Goal: Task Accomplishment & Management: Use online tool/utility

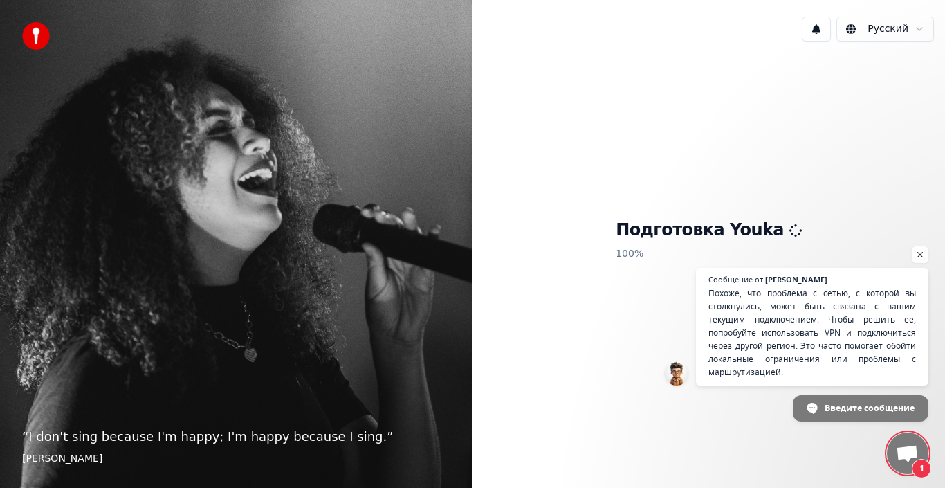
scroll to position [117, 0]
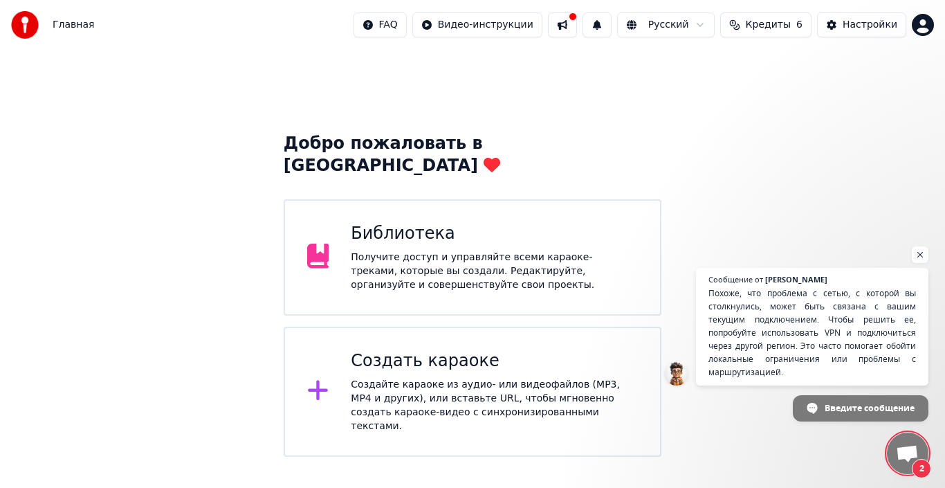
click at [506, 350] on div "Создать караоке" at bounding box center [494, 361] width 287 height 22
click at [803, 340] on span "Похоже, что проблема с сетью, с которой вы столкнулись, может быть связана с ва…" at bounding box center [812, 332] width 211 height 93
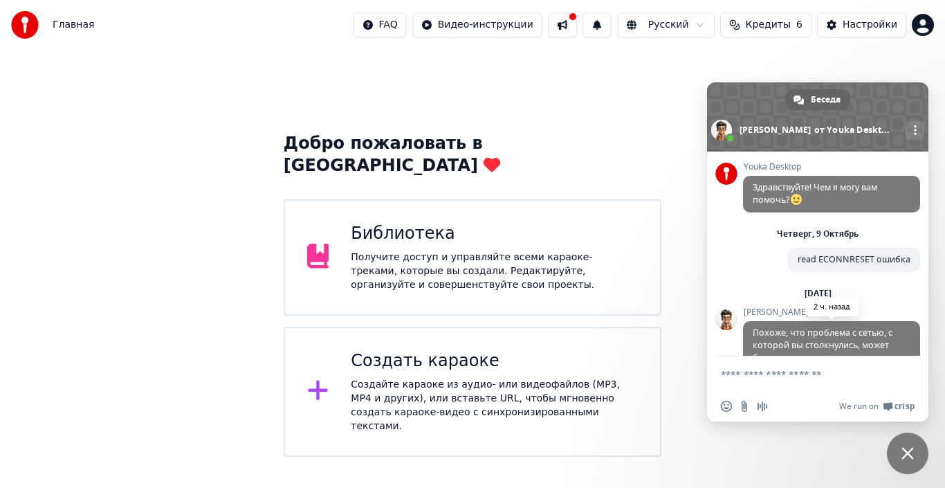
scroll to position [117, 0]
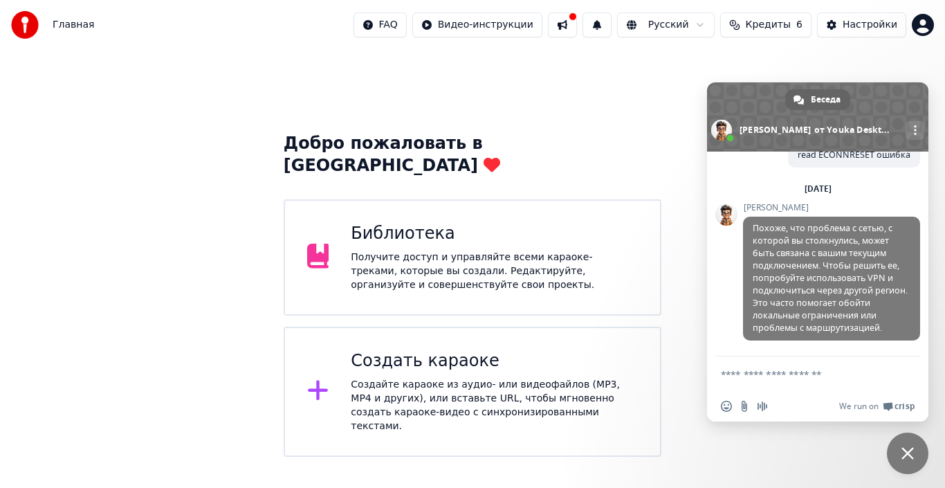
click at [663, 81] on div "Добро пожаловать в Youka Библиотека Получите доступ и управляйте всеми караоке-…" at bounding box center [472, 253] width 945 height 407
click at [903, 455] on span "Закрыть чат" at bounding box center [907, 453] width 12 height 12
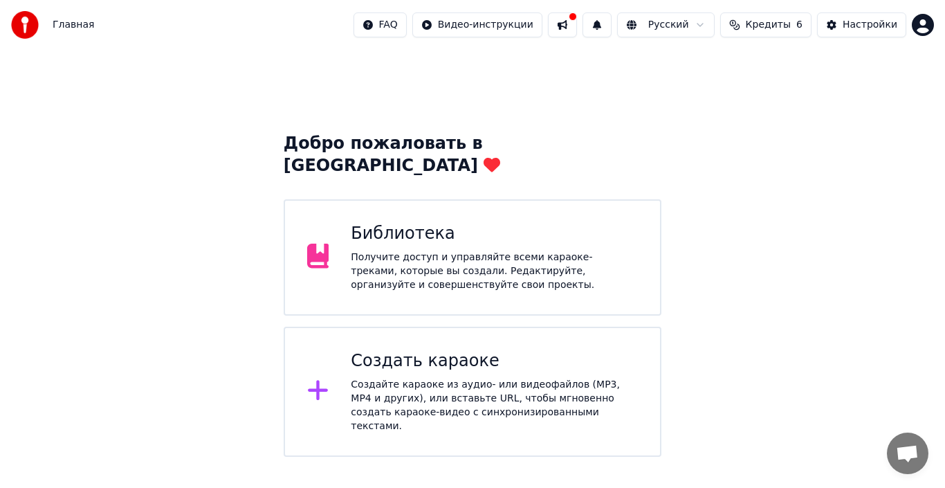
click at [599, 350] on div "Создать караоке Создайте караоке из аудио- или видеофайлов (MP3, MP4 и других),…" at bounding box center [494, 391] width 287 height 83
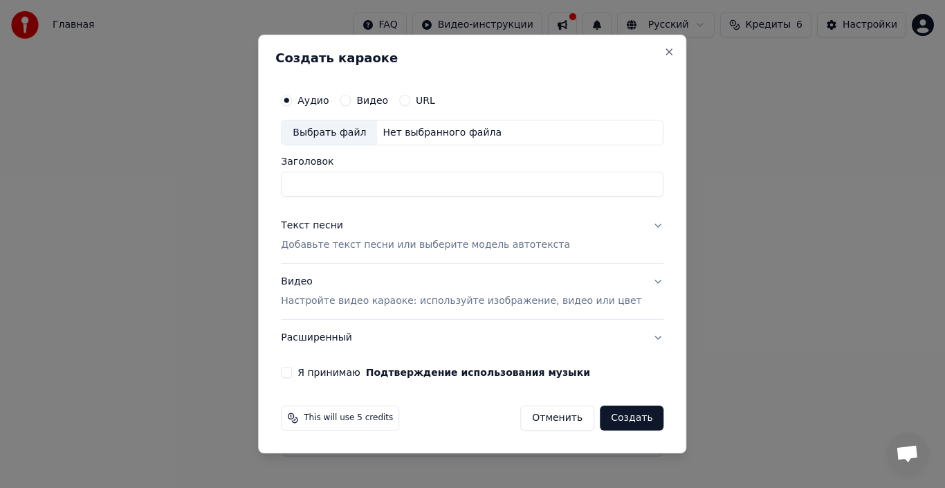
click at [365, 125] on div "Выбрать файл" at bounding box center [329, 132] width 95 height 25
type input "**********"
click at [635, 225] on button "Текст песни Добавьте текст песни или выберите модель автотекста" at bounding box center [472, 235] width 383 height 55
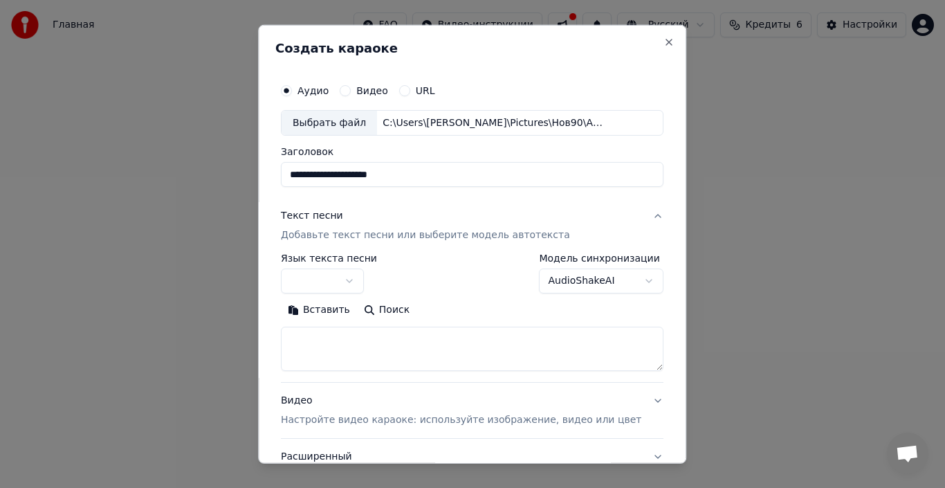
click at [365, 342] on textarea at bounding box center [472, 349] width 383 height 44
paste textarea "**********"
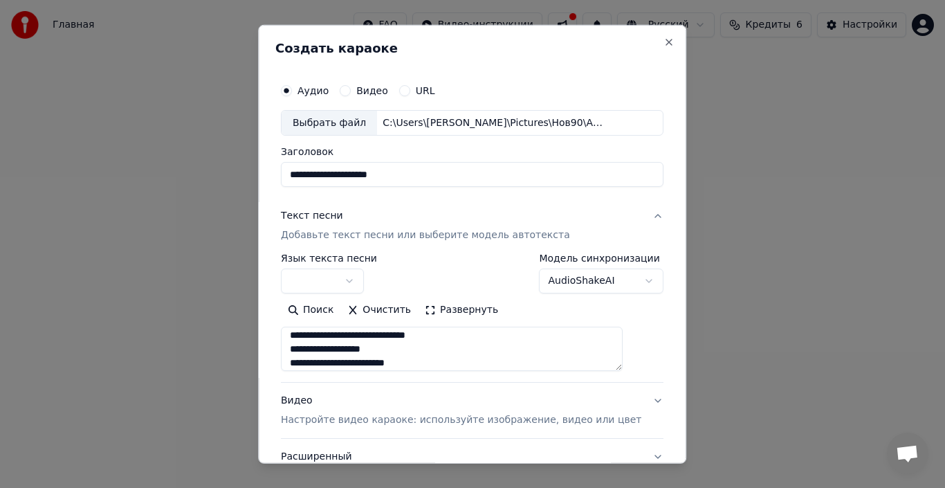
scroll to position [79, 0]
drag, startPoint x: 425, startPoint y: 362, endPoint x: 392, endPoint y: 363, distance: 33.9
click at [392, 363] on textarea "**********" at bounding box center [452, 349] width 342 height 44
click at [437, 301] on button "Развернуть" at bounding box center [461, 310] width 87 height 22
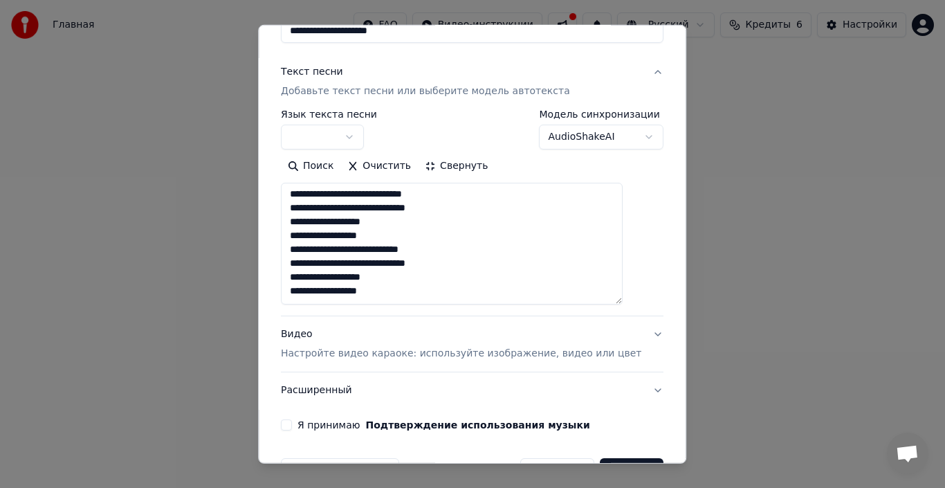
scroll to position [186, 0]
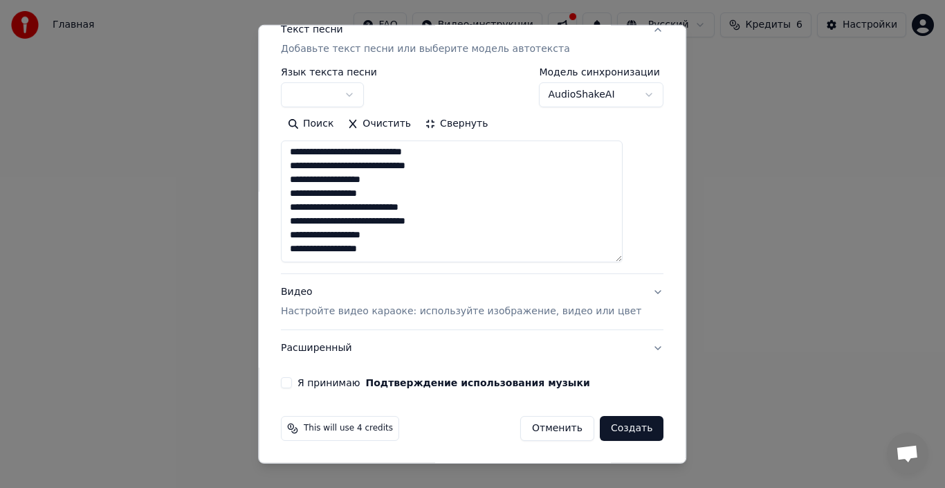
click at [414, 244] on textarea "**********" at bounding box center [452, 201] width 342 height 122
paste textarea "**********"
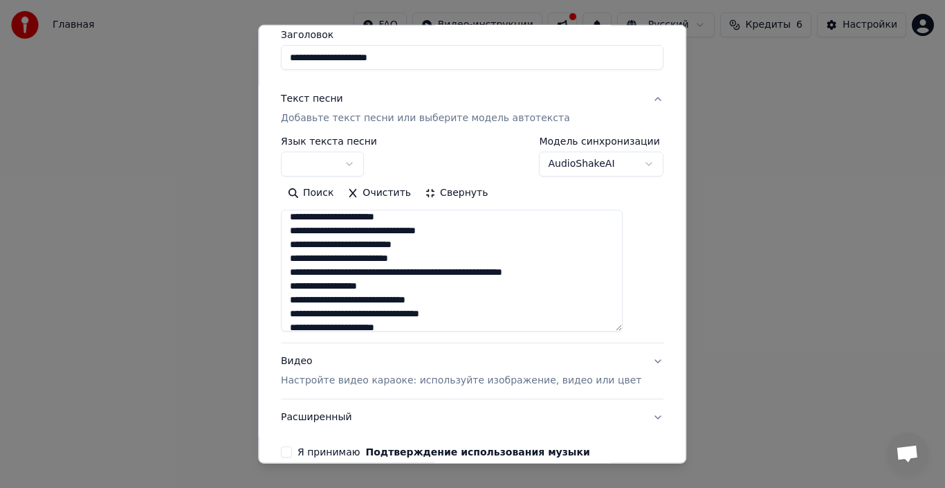
scroll to position [138, 0]
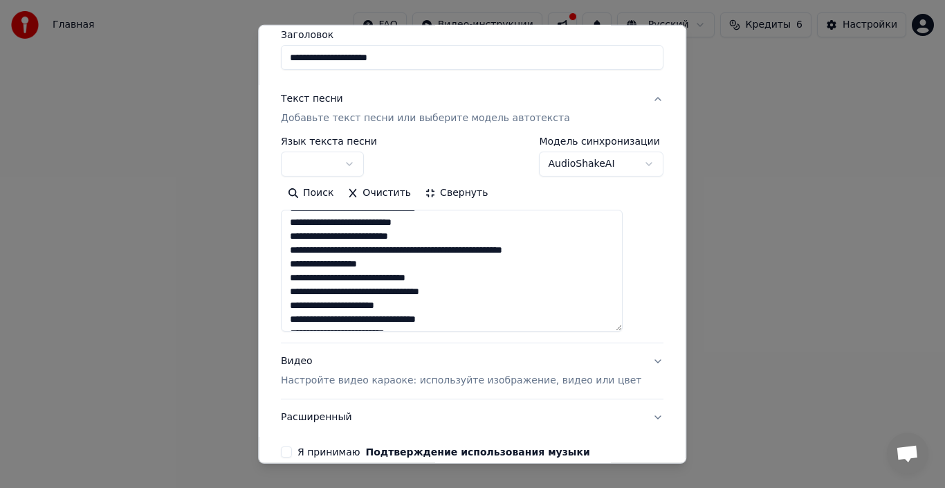
drag, startPoint x: 591, startPoint y: 250, endPoint x: 567, endPoint y: 252, distance: 24.3
click at [567, 252] on textarea at bounding box center [452, 271] width 342 height 122
click at [566, 250] on textarea at bounding box center [452, 271] width 342 height 122
click at [349, 304] on textarea at bounding box center [452, 271] width 342 height 122
click at [308, 305] on textarea at bounding box center [452, 271] width 342 height 122
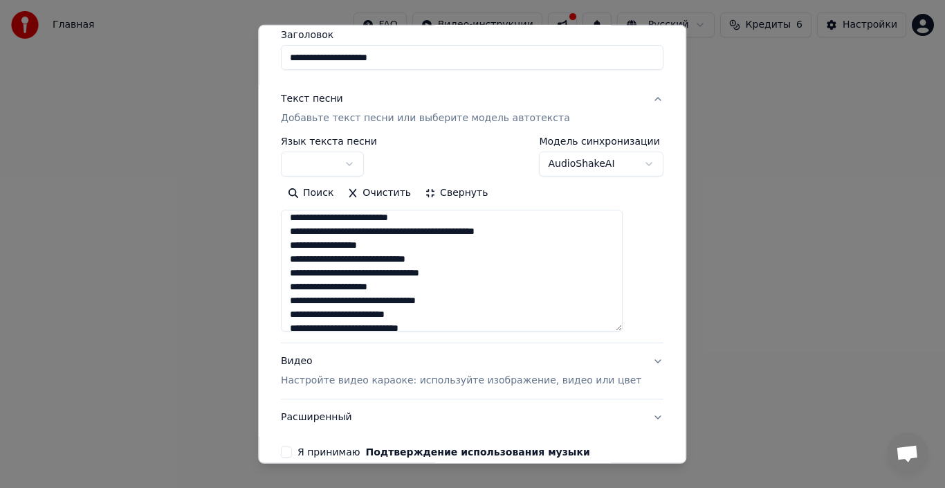
scroll to position [208, 0]
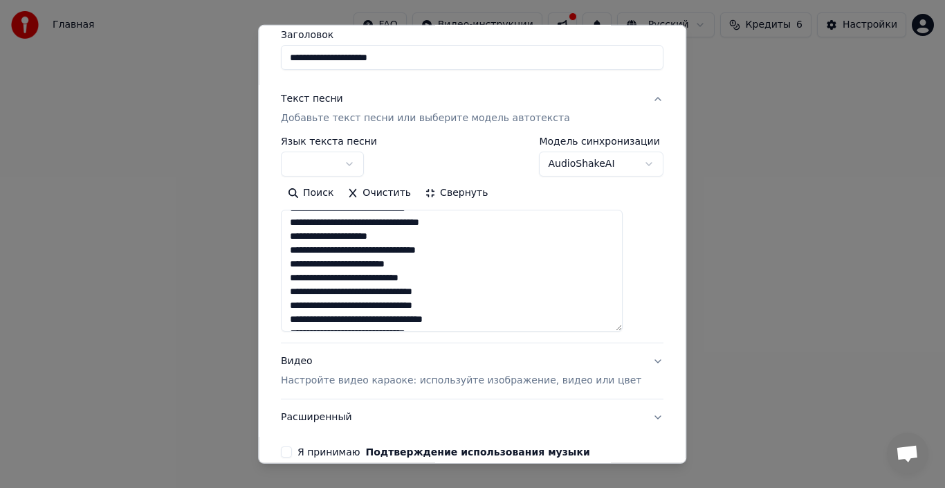
click at [378, 277] on textarea at bounding box center [452, 271] width 342 height 122
click at [349, 279] on textarea at bounding box center [452, 271] width 342 height 122
click at [488, 318] on textarea at bounding box center [452, 271] width 342 height 122
click at [310, 318] on textarea at bounding box center [452, 271] width 342 height 122
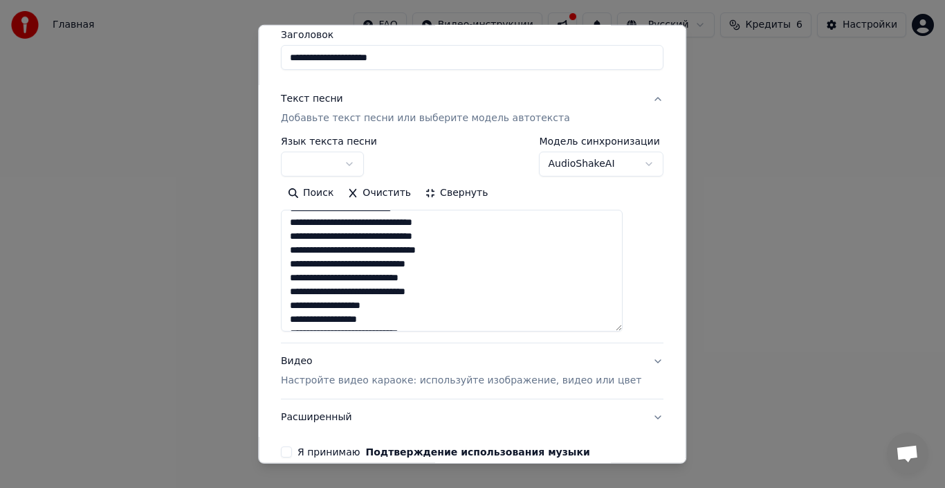
click at [467, 266] on textarea at bounding box center [452, 271] width 342 height 122
click at [433, 262] on textarea at bounding box center [452, 271] width 342 height 122
click at [413, 264] on textarea at bounding box center [452, 271] width 342 height 122
click at [311, 262] on textarea at bounding box center [452, 271] width 342 height 122
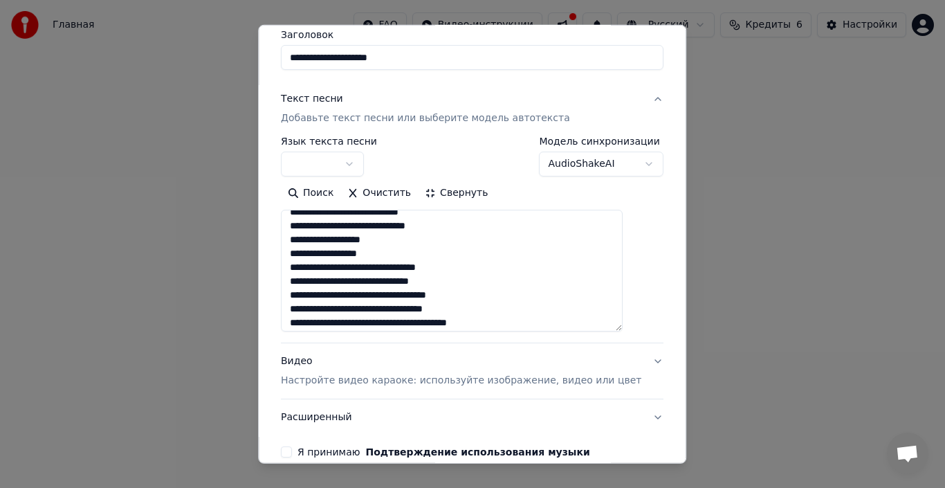
scroll to position [415, 0]
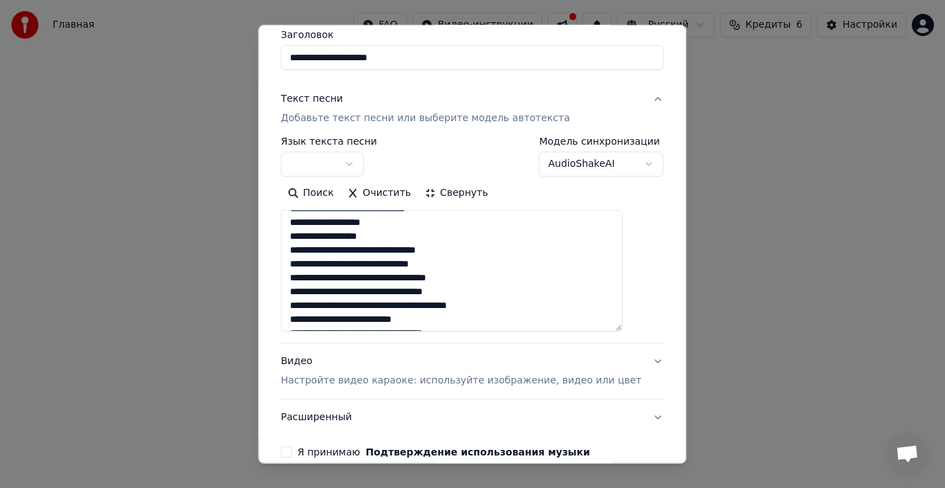
drag, startPoint x: 497, startPoint y: 277, endPoint x: 451, endPoint y: 278, distance: 45.7
click at [451, 278] on textarea at bounding box center [452, 271] width 342 height 122
drag, startPoint x: 493, startPoint y: 296, endPoint x: 473, endPoint y: 293, distance: 20.4
click at [473, 293] on textarea at bounding box center [452, 271] width 342 height 122
drag, startPoint x: 512, startPoint y: 307, endPoint x: 440, endPoint y: 306, distance: 72.0
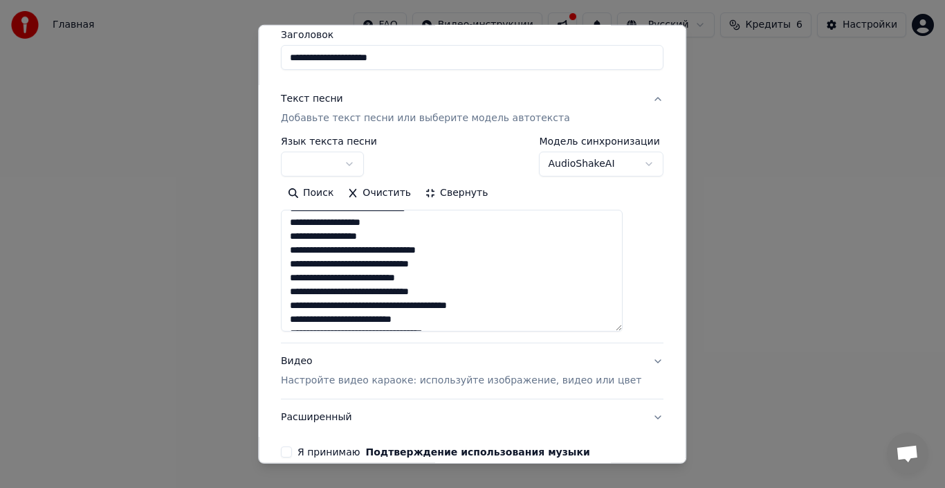
click at [440, 306] on textarea at bounding box center [452, 271] width 342 height 122
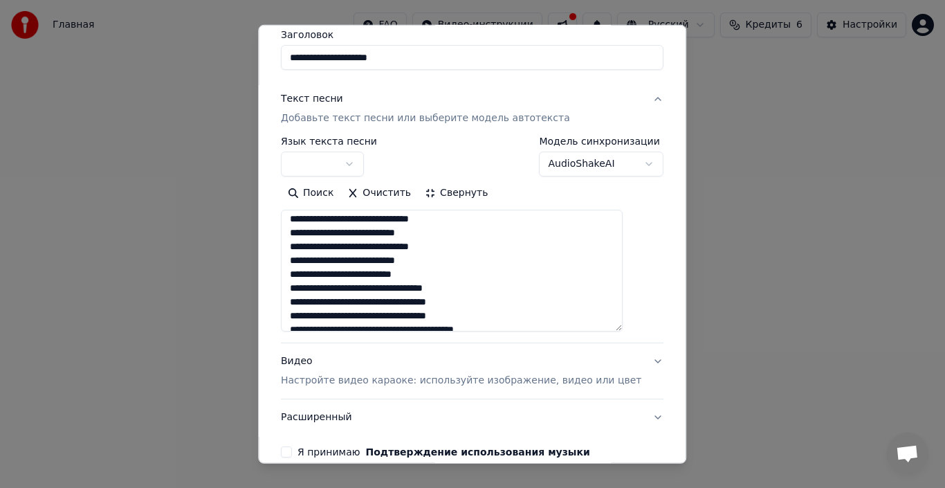
scroll to position [484, 0]
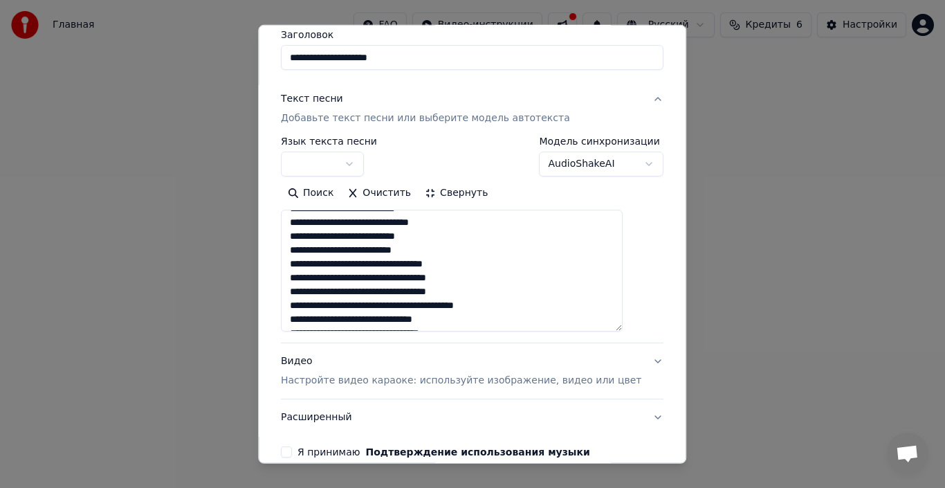
drag, startPoint x: 493, startPoint y: 280, endPoint x: 459, endPoint y: 275, distance: 34.2
click at [459, 275] on textarea at bounding box center [452, 271] width 342 height 122
drag, startPoint x: 492, startPoint y: 292, endPoint x: 456, endPoint y: 293, distance: 36.0
click at [456, 293] on textarea at bounding box center [452, 271] width 342 height 122
drag, startPoint x: 506, startPoint y: 307, endPoint x: 459, endPoint y: 305, distance: 47.1
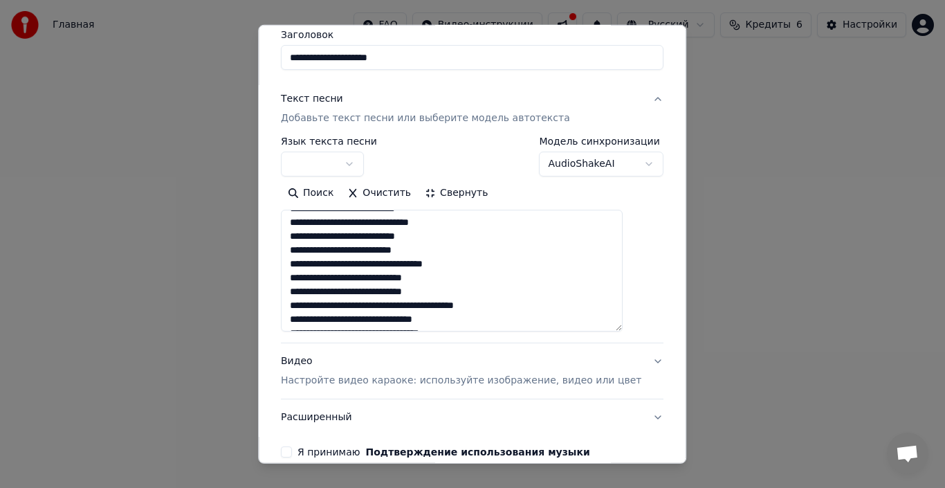
click at [459, 305] on textarea at bounding box center [452, 271] width 342 height 122
click at [412, 304] on textarea at bounding box center [452, 271] width 342 height 122
drag, startPoint x: 476, startPoint y: 253, endPoint x: 461, endPoint y: 253, distance: 14.5
click at [461, 253] on textarea at bounding box center [452, 271] width 342 height 122
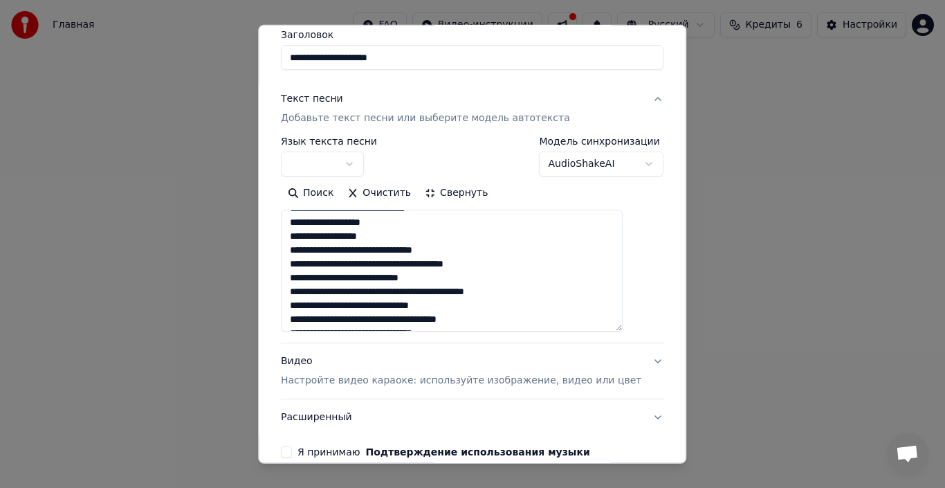
click at [468, 251] on textarea at bounding box center [452, 271] width 342 height 122
drag, startPoint x: 519, startPoint y: 264, endPoint x: 493, endPoint y: 265, distance: 26.3
click at [493, 265] on textarea at bounding box center [452, 271] width 342 height 122
drag, startPoint x: 536, startPoint y: 297, endPoint x: 472, endPoint y: 295, distance: 64.4
click at [472, 295] on textarea at bounding box center [452, 271] width 342 height 122
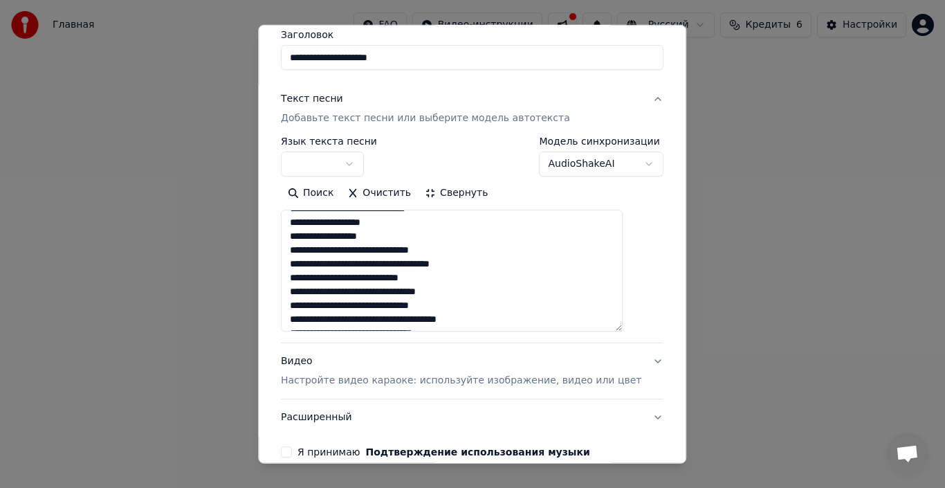
drag, startPoint x: 455, startPoint y: 309, endPoint x: 439, endPoint y: 309, distance: 16.6
click at [439, 309] on textarea at bounding box center [452, 271] width 342 height 122
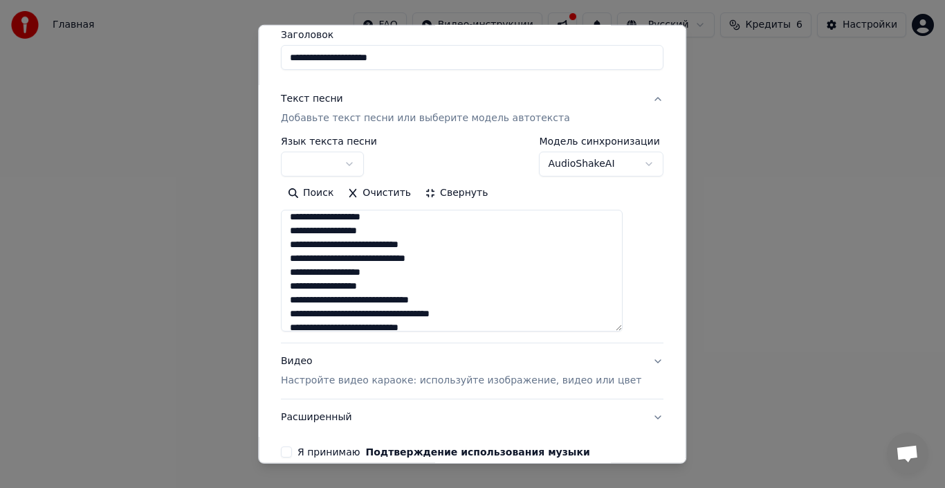
drag, startPoint x: 506, startPoint y: 323, endPoint x: 494, endPoint y: 313, distance: 15.2
click at [494, 313] on textarea at bounding box center [452, 271] width 342 height 122
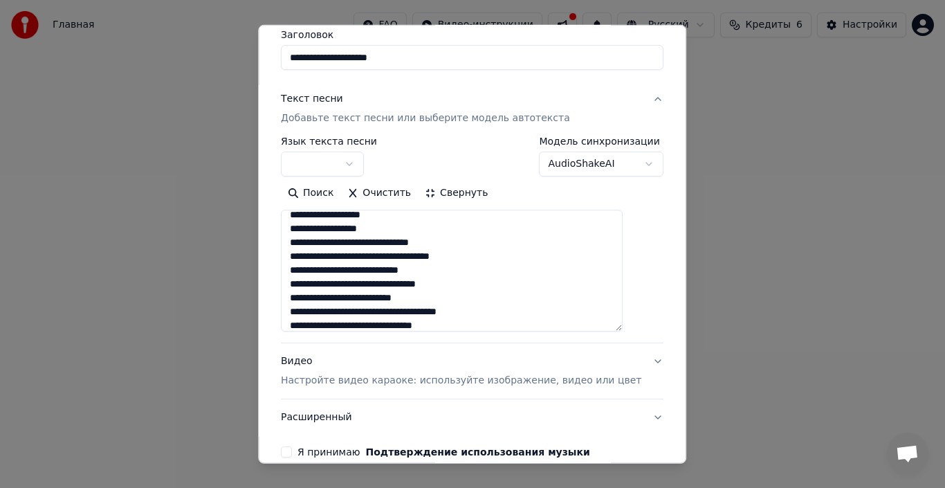
scroll to position [780, 0]
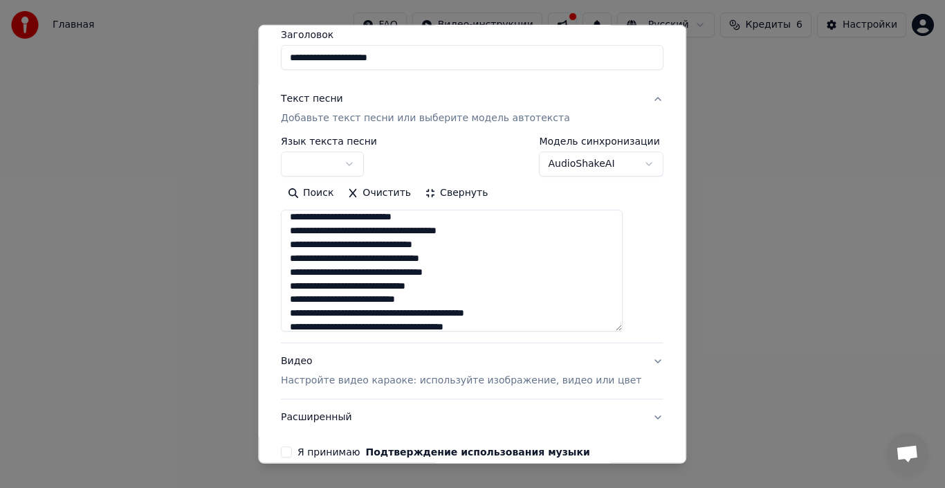
click at [511, 230] on textarea at bounding box center [452, 271] width 342 height 122
drag, startPoint x: 509, startPoint y: 230, endPoint x: 490, endPoint y: 229, distance: 19.4
click at [490, 229] on textarea at bounding box center [452, 271] width 342 height 122
drag, startPoint x: 515, startPoint y: 259, endPoint x: 474, endPoint y: 259, distance: 40.8
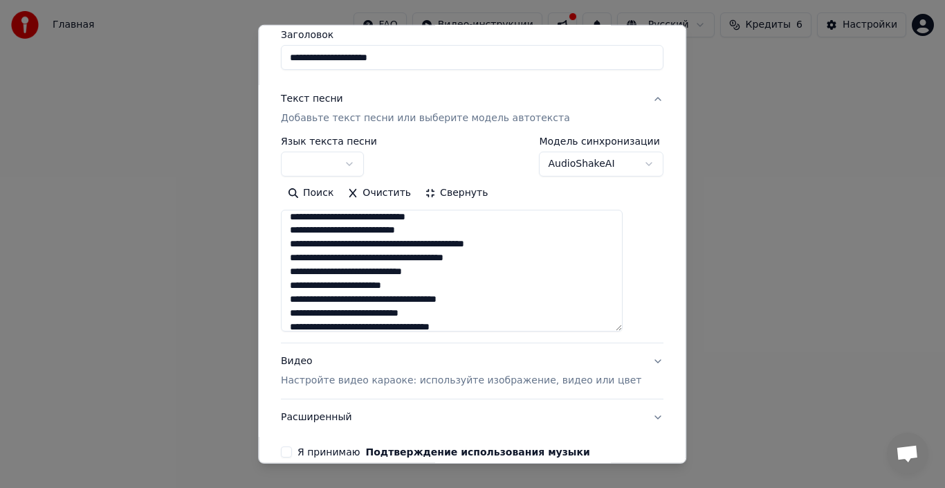
click at [474, 259] on textarea at bounding box center [452, 271] width 342 height 122
click at [453, 231] on textarea at bounding box center [452, 271] width 342 height 122
click at [394, 230] on textarea at bounding box center [452, 271] width 342 height 122
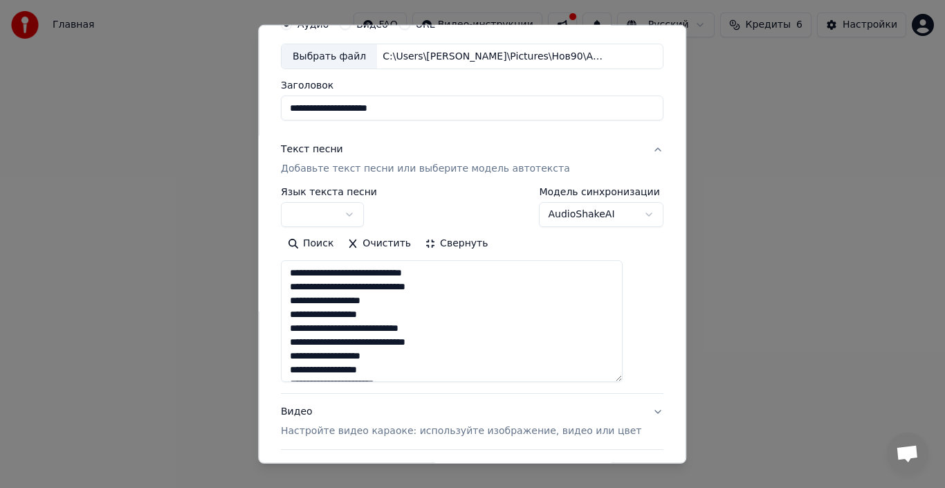
scroll to position [48, 0]
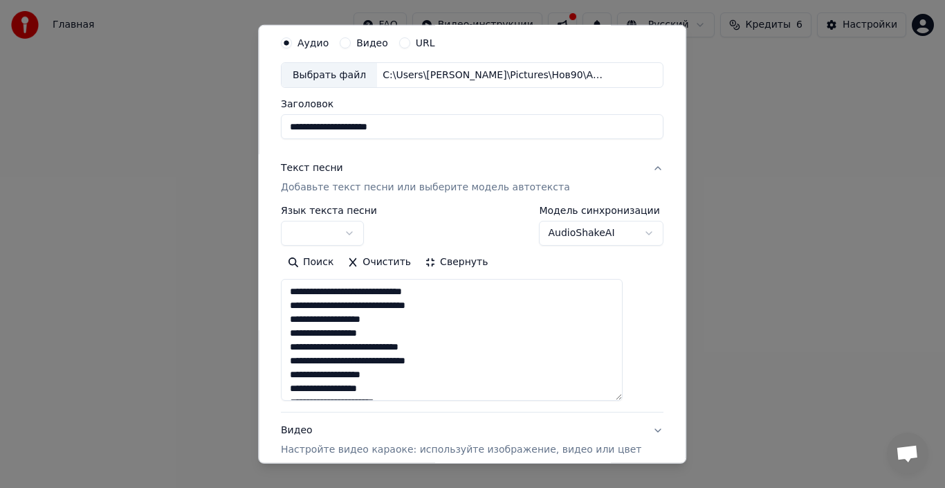
click at [308, 299] on textarea at bounding box center [452, 340] width 342 height 122
click at [305, 290] on textarea at bounding box center [452, 340] width 342 height 122
click at [307, 286] on textarea at bounding box center [452, 340] width 342 height 122
paste textarea "**********"
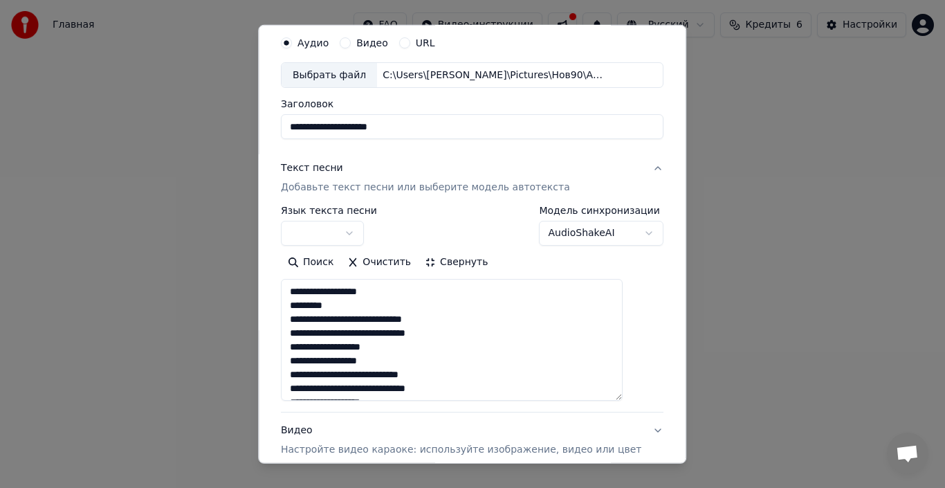
scroll to position [69, 0]
type textarea "**********"
click at [364, 233] on button "button" at bounding box center [322, 233] width 83 height 25
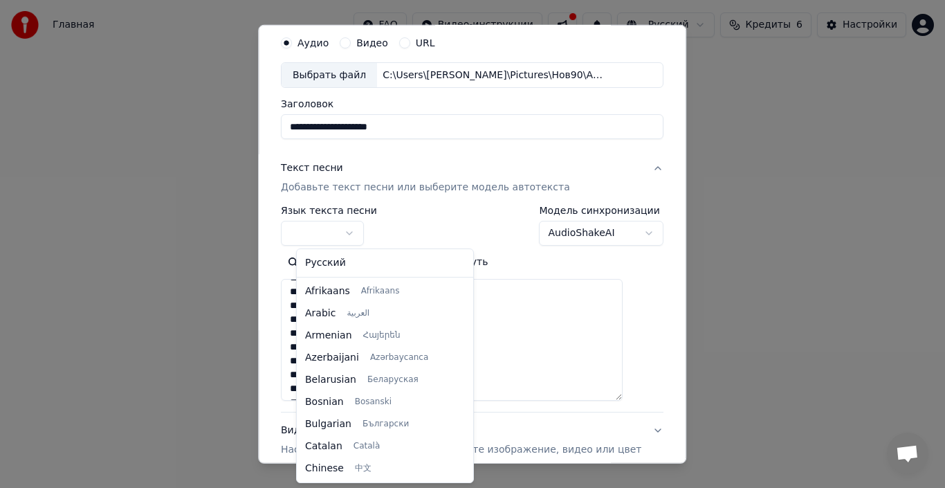
click at [355, 232] on body "Главная FAQ Видео-инструкции Русский Кредиты 6 Настройки Добро пожаловать в You…" at bounding box center [472, 228] width 945 height 457
select select "**"
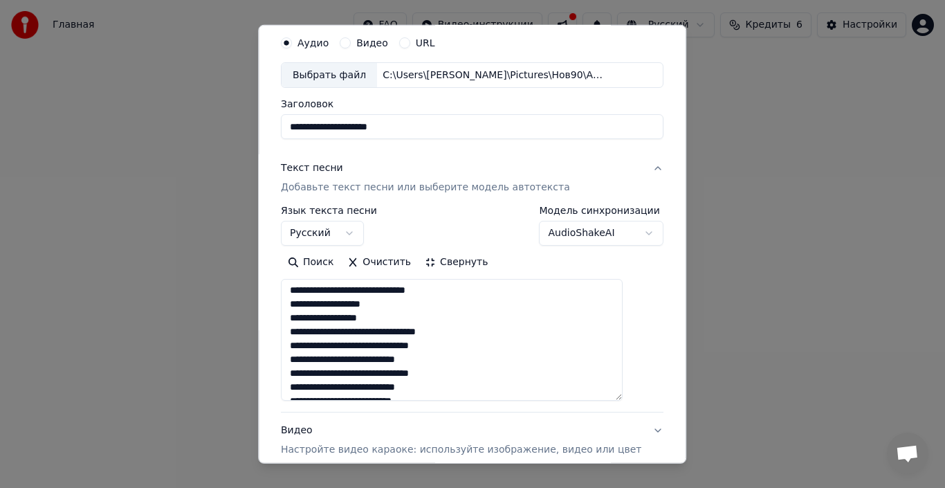
scroll to position [553, 0]
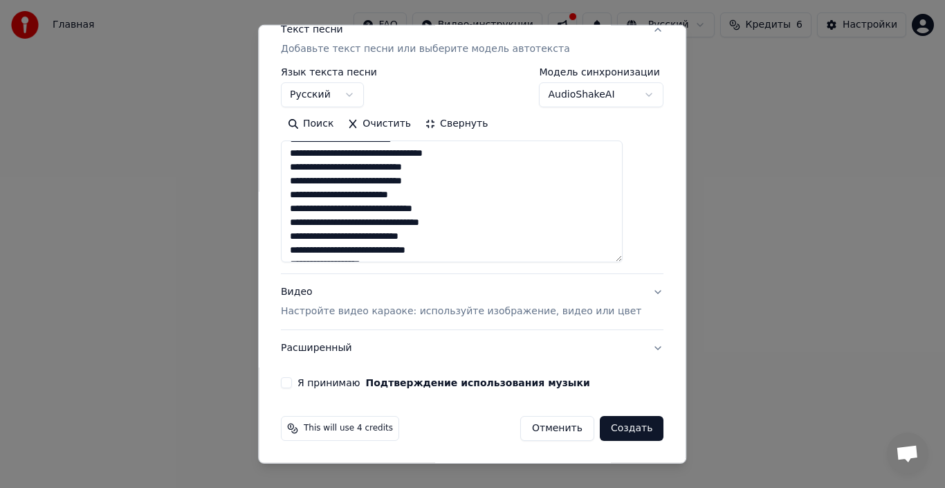
click at [635, 286] on button "Видео Настройте видео караоке: используйте изображение, видео или цвет" at bounding box center [472, 301] width 383 height 55
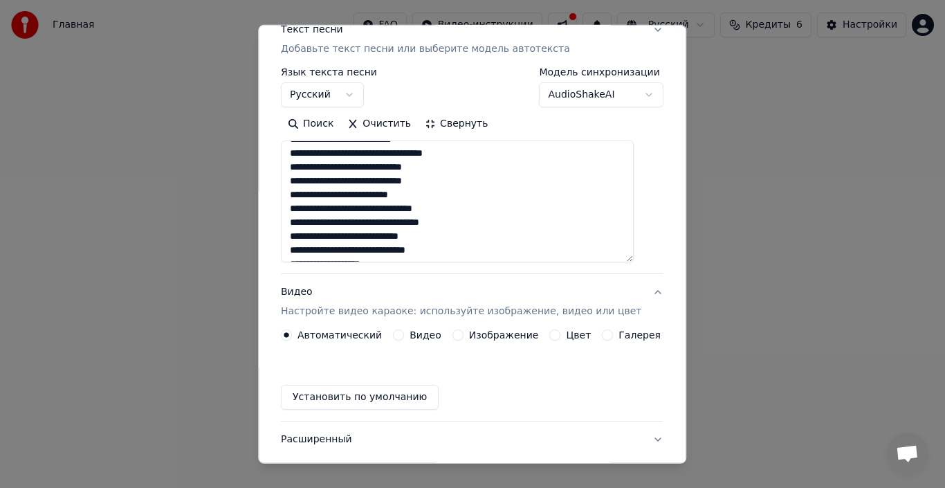
scroll to position [71, 0]
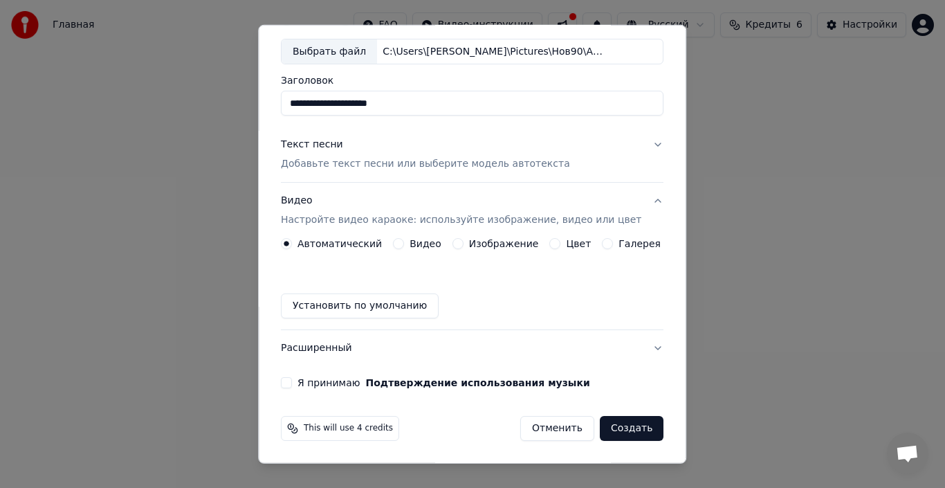
click at [512, 250] on div "Автоматический Видео Изображение Цвет Галерея Установить по умолчанию" at bounding box center [472, 278] width 383 height 80
click at [500, 246] on label "Изображение" at bounding box center [504, 244] width 70 height 10
click at [464, 246] on button "Изображение" at bounding box center [457, 243] width 11 height 11
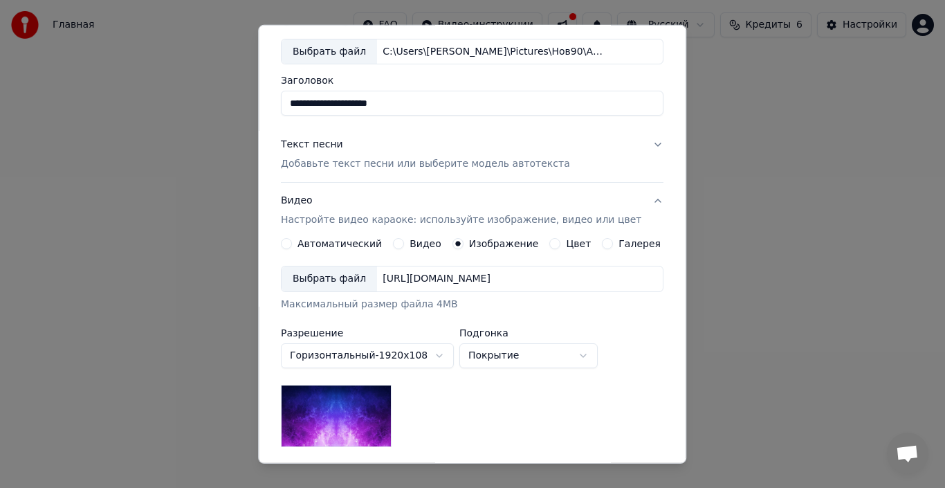
click at [333, 287] on div "Выбрать файл" at bounding box center [329, 278] width 95 height 25
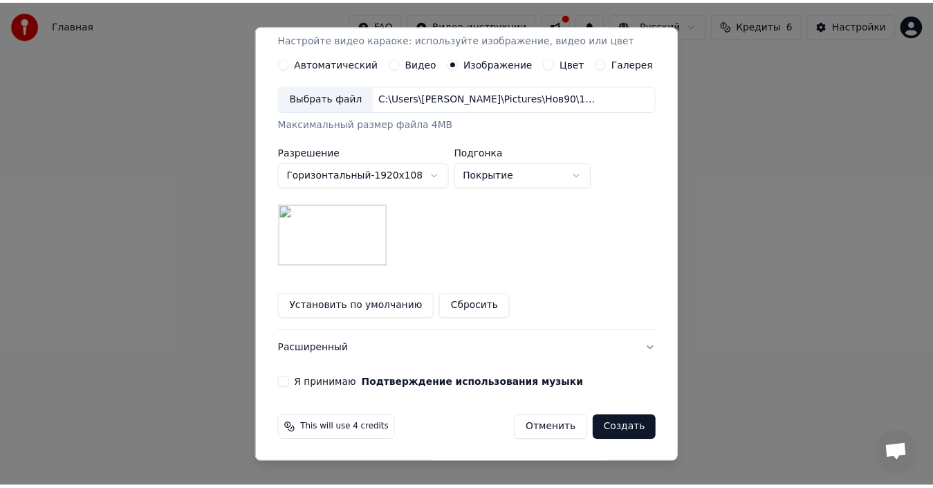
scroll to position [253, 0]
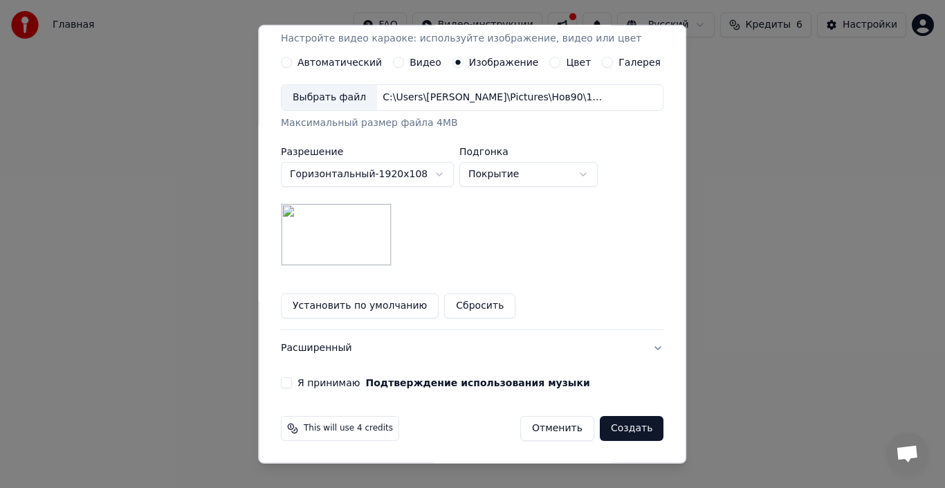
click at [610, 425] on button "Создать" at bounding box center [632, 428] width 64 height 25
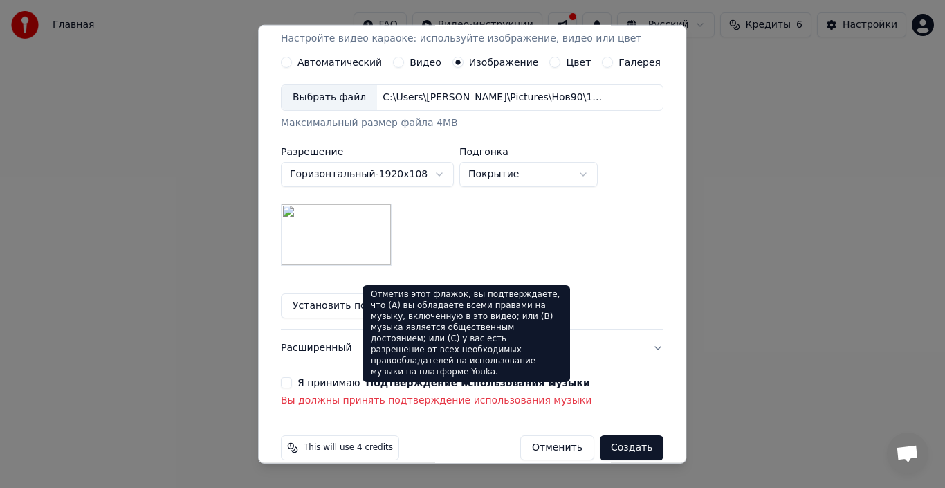
click at [292, 382] on button "Я принимаю Подтверждение использования музыки" at bounding box center [286, 382] width 11 height 11
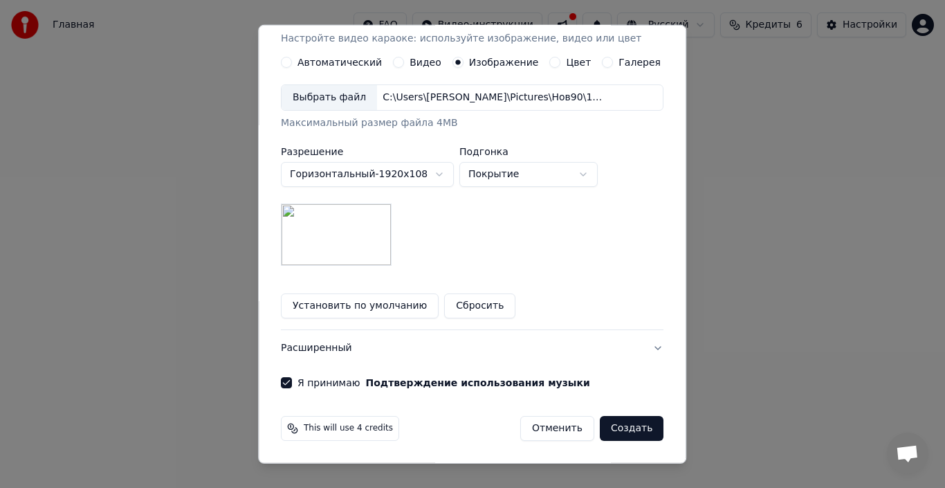
click at [627, 429] on button "Создать" at bounding box center [632, 428] width 64 height 25
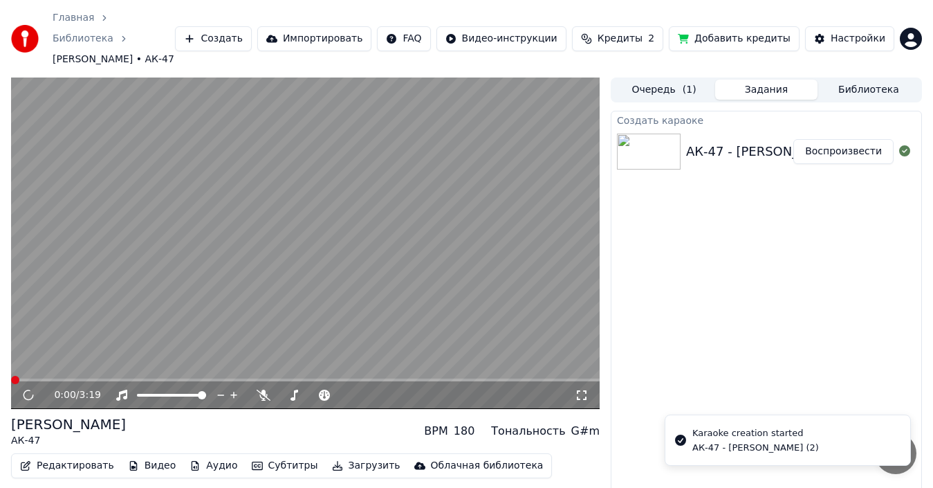
click at [336, 456] on button "Загрузить" at bounding box center [367, 465] width 80 height 19
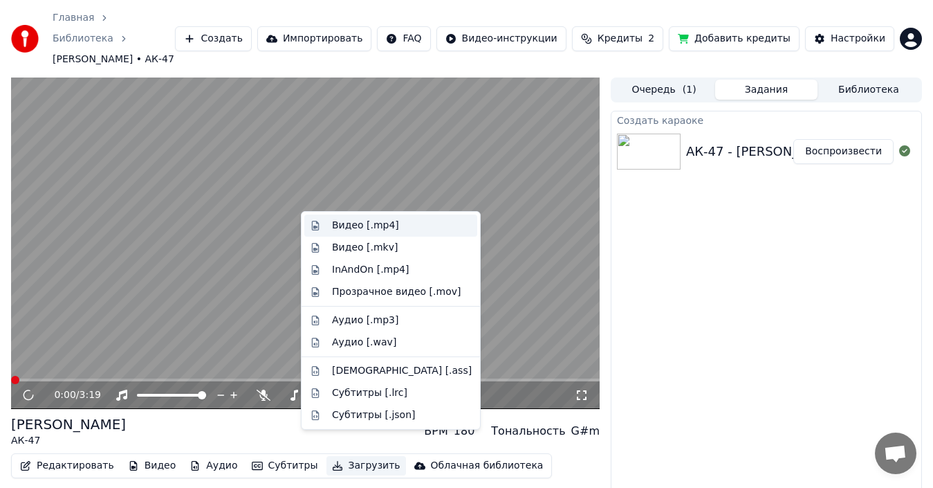
click at [376, 224] on div "Видео [.mp4]" at bounding box center [365, 226] width 67 height 14
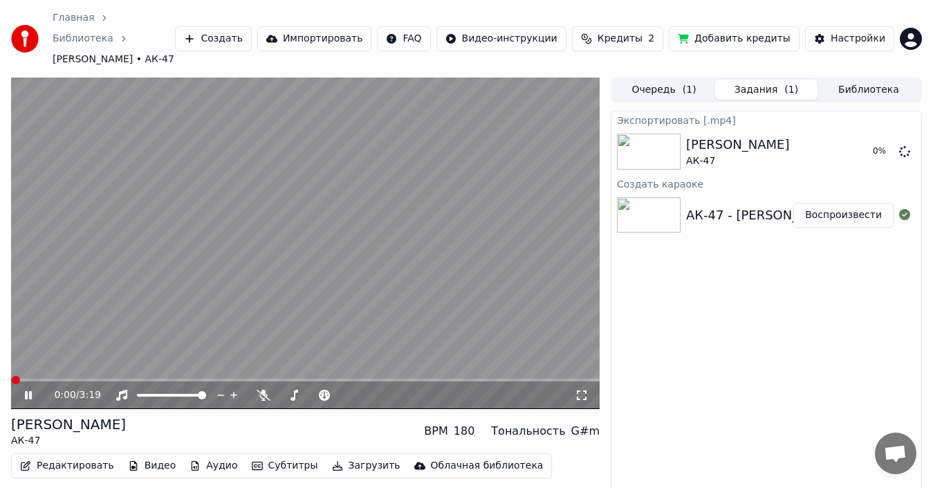
click at [29, 390] on icon at bounding box center [38, 395] width 32 height 11
click at [29, 390] on icon at bounding box center [28, 395] width 8 height 10
click at [28, 390] on icon at bounding box center [38, 395] width 32 height 11
click at [28, 390] on icon at bounding box center [28, 395] width 8 height 10
click at [22, 390] on icon at bounding box center [38, 395] width 32 height 11
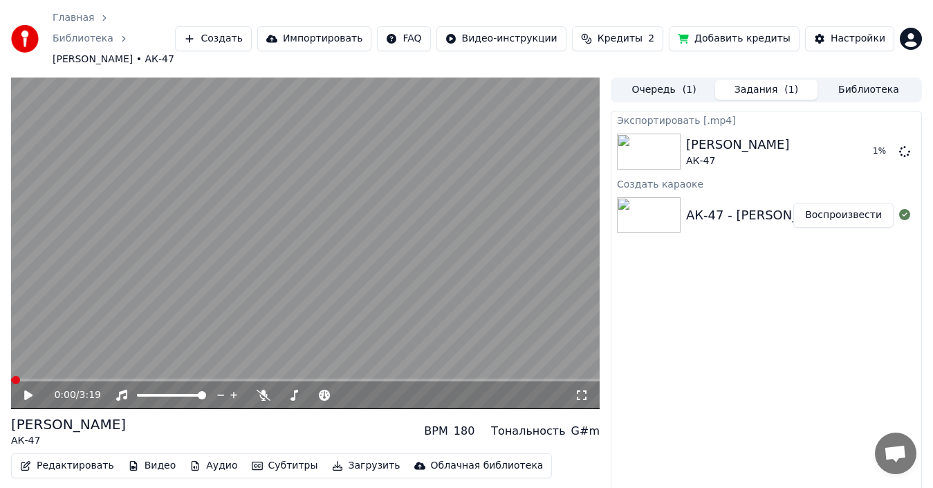
click at [22, 390] on icon at bounding box center [38, 395] width 32 height 11
click at [34, 390] on icon at bounding box center [38, 395] width 32 height 11
